Goal: Task Accomplishment & Management: Use online tool/utility

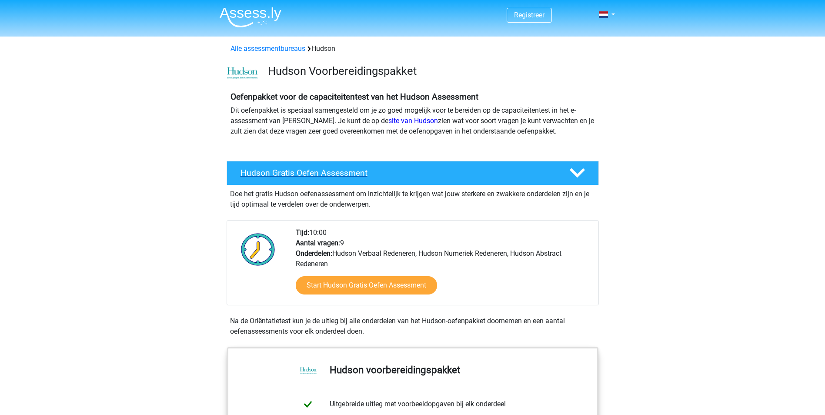
click at [583, 172] on polygon at bounding box center [577, 173] width 15 height 10
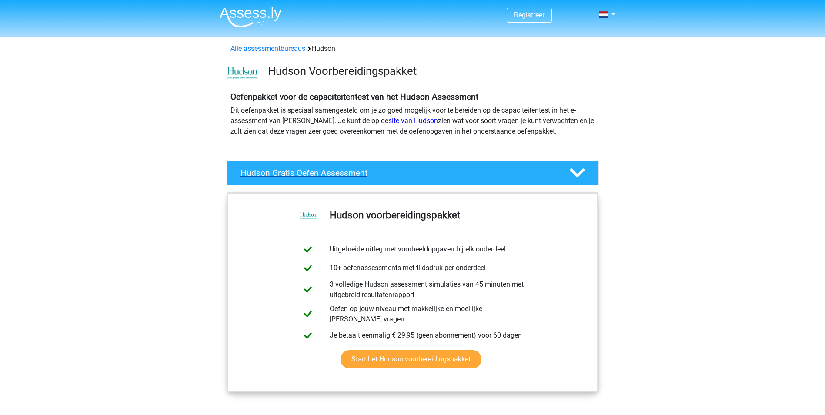
click at [583, 172] on polygon at bounding box center [577, 173] width 15 height 10
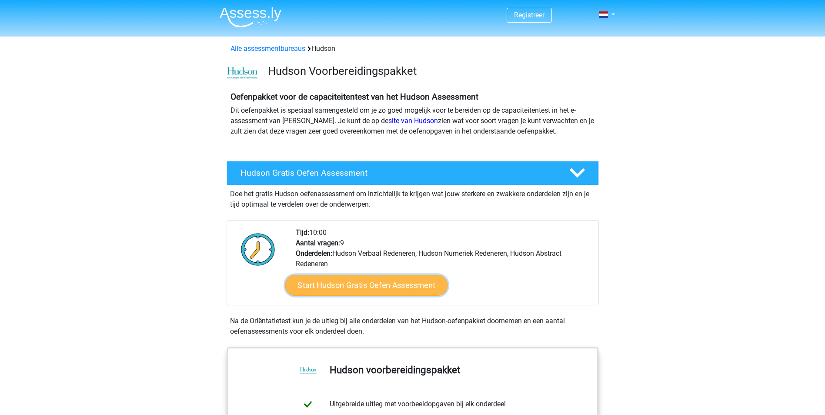
click at [357, 285] on link "Start Hudson Gratis Oefen Assessment" at bounding box center [366, 285] width 163 height 21
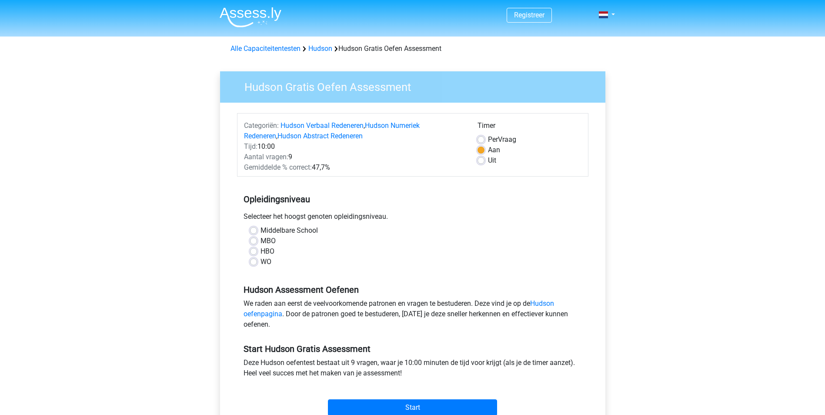
click at [261, 251] on label "HBO" at bounding box center [268, 251] width 14 height 10
click at [254, 251] on input "HBO" at bounding box center [253, 250] width 7 height 9
radio input "true"
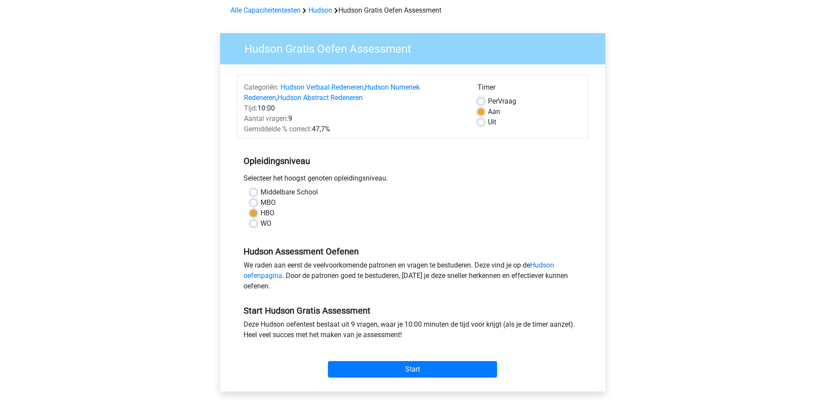
scroll to position [87, 0]
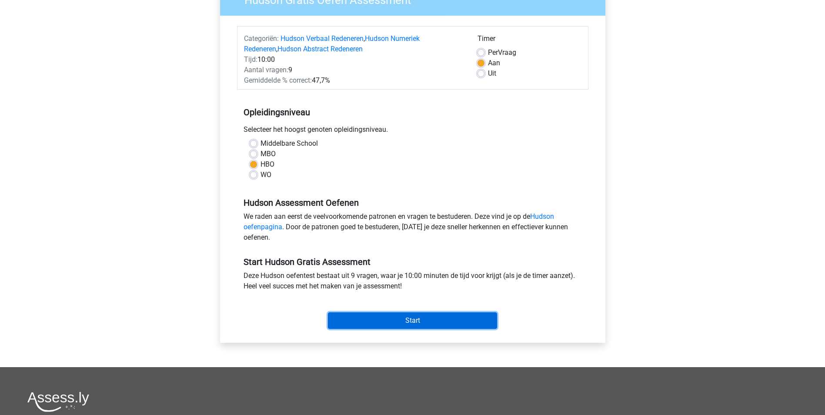
click at [412, 315] on input "Start" at bounding box center [412, 320] width 169 height 17
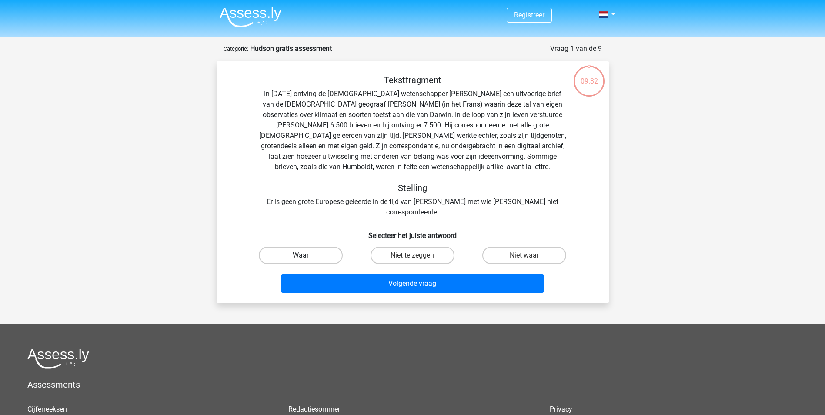
click at [305, 247] on label "Waar" at bounding box center [301, 255] width 84 height 17
click at [305, 255] on input "Waar" at bounding box center [304, 258] width 6 height 6
radio input "true"
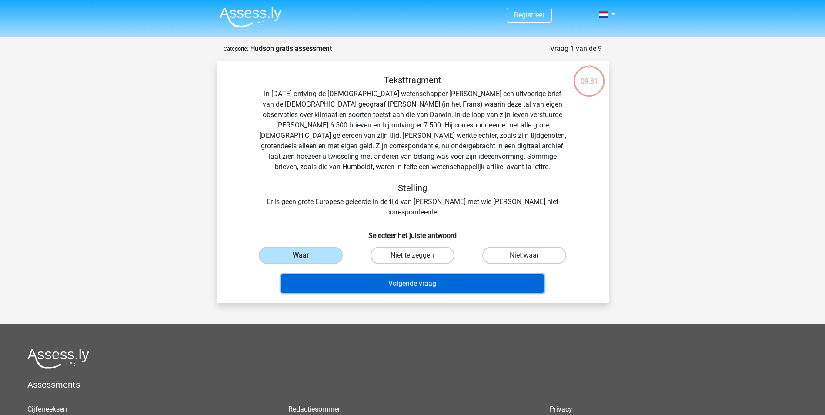
click at [400, 277] on button "Volgende vraag" at bounding box center [412, 284] width 263 height 18
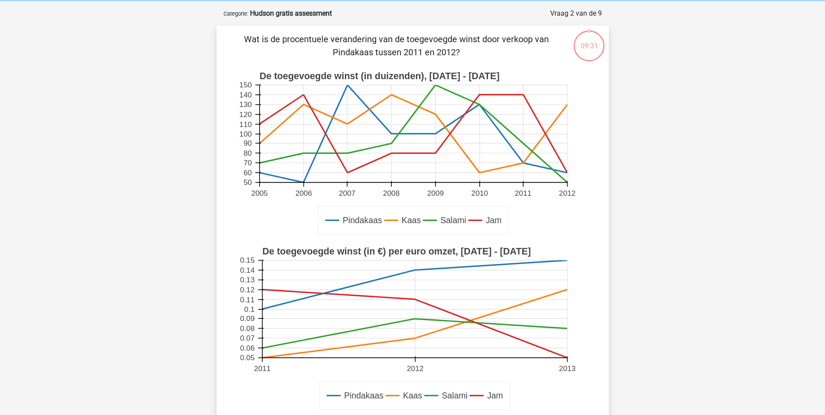
scroll to position [44, 0]
